Goal: Task Accomplishment & Management: Complete application form

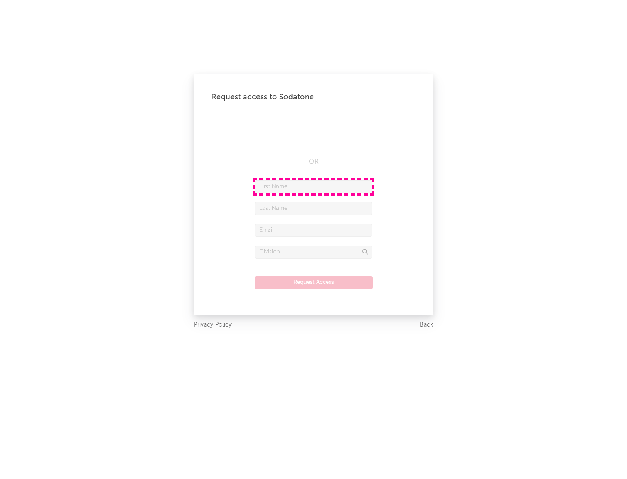
click at [313, 186] on input "text" at bounding box center [314, 186] width 118 height 13
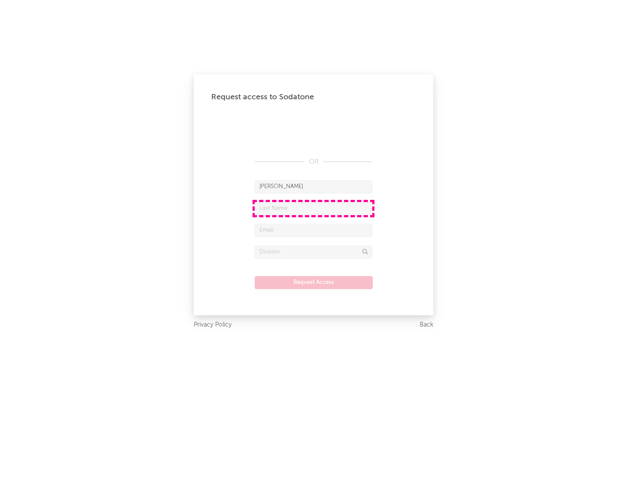
type input "[PERSON_NAME]"
click at [313, 208] on input "text" at bounding box center [314, 208] width 118 height 13
type input "[PERSON_NAME]"
click at [313, 230] on input "text" at bounding box center [314, 230] width 118 height 13
type input "[EMAIL_ADDRESS][DOMAIN_NAME]"
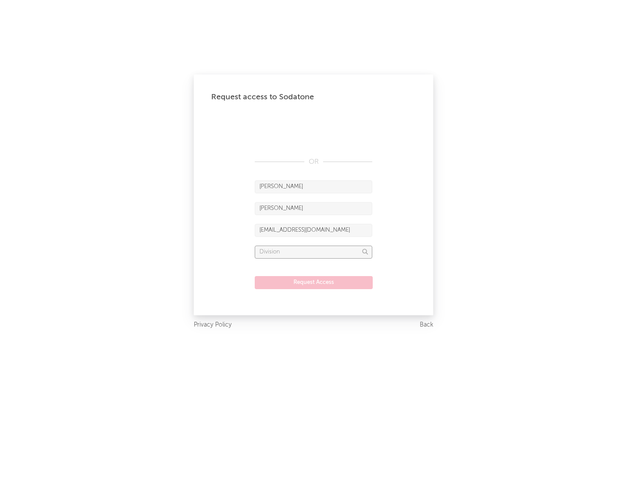
click at [313, 252] on input "text" at bounding box center [314, 251] width 118 height 13
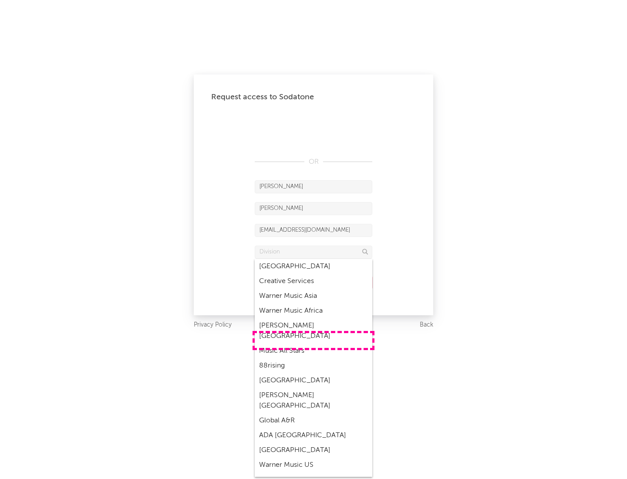
click at [313, 343] on div "Music All Stars" at bounding box center [314, 350] width 118 height 15
type input "Music All Stars"
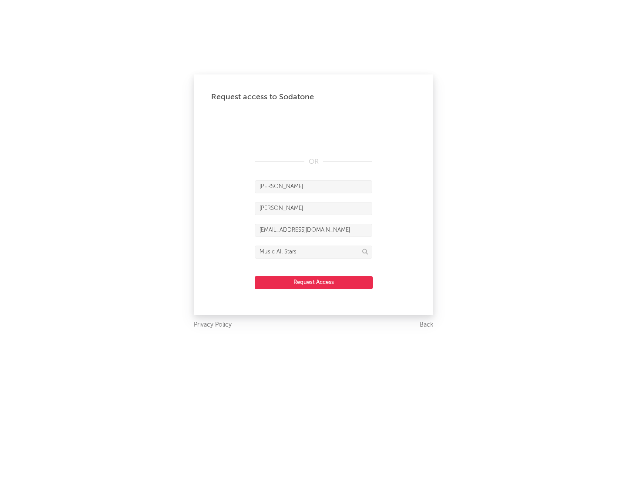
click at [313, 282] on button "Request Access" at bounding box center [314, 282] width 118 height 13
